Goal: Task Accomplishment & Management: Use online tool/utility

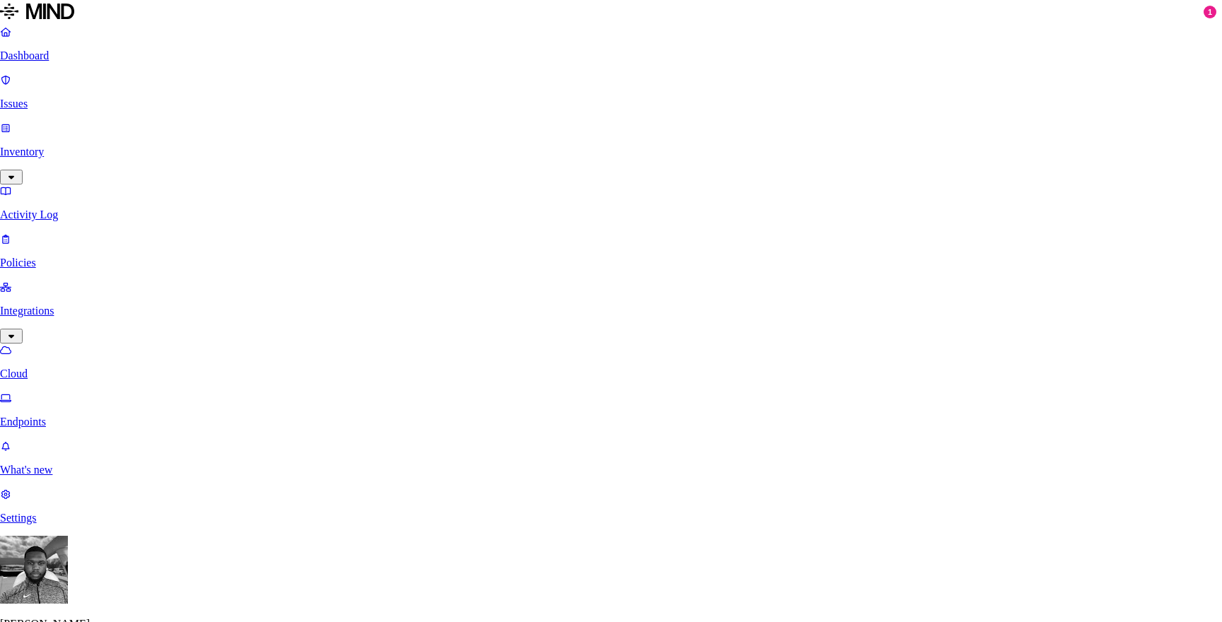
scroll to position [467, 0]
type input "snow"
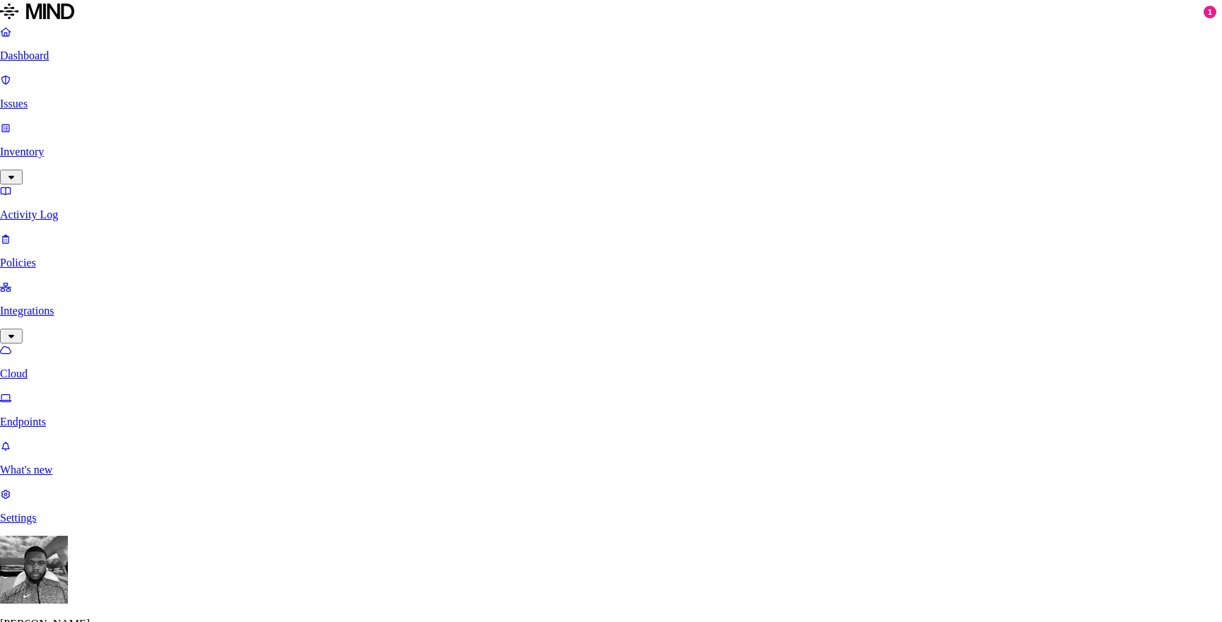
type input "p"
type input "a"
type input "stri"
